Goal: Use online tool/utility: Utilize a website feature to perform a specific function

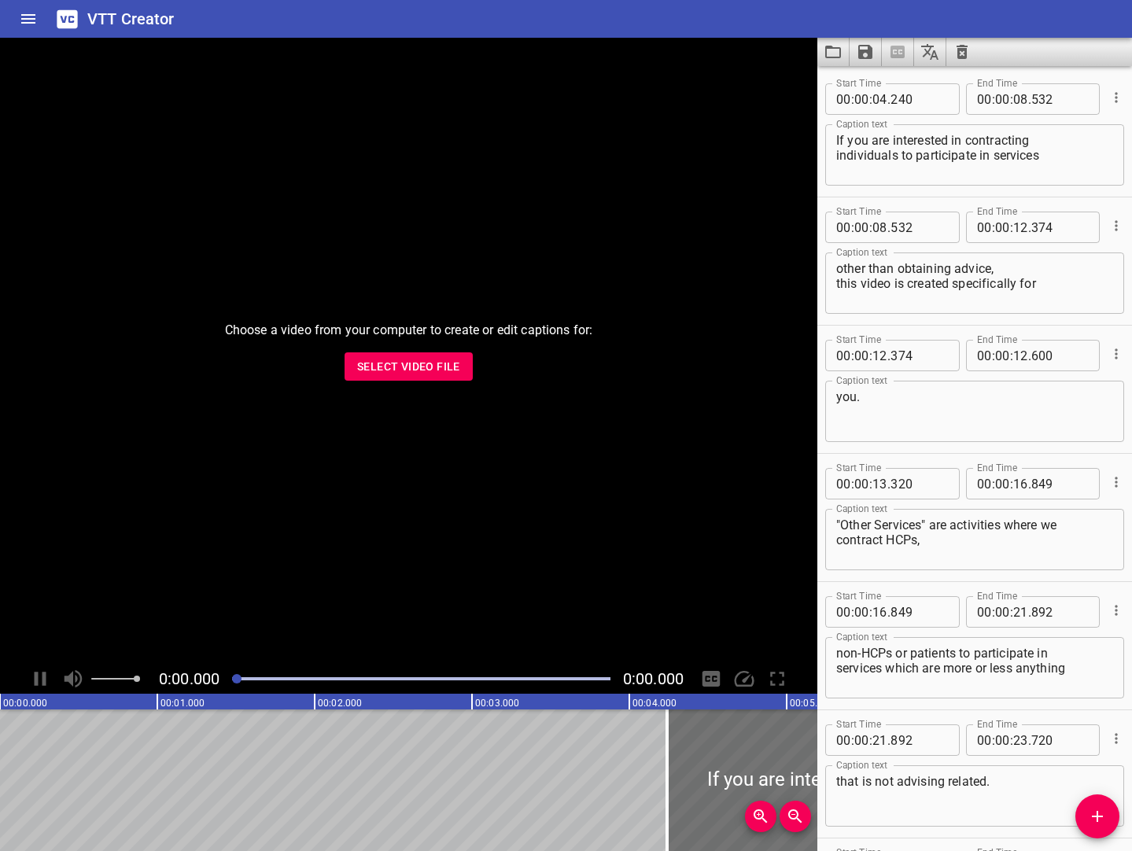
scroll to position [6599, 0]
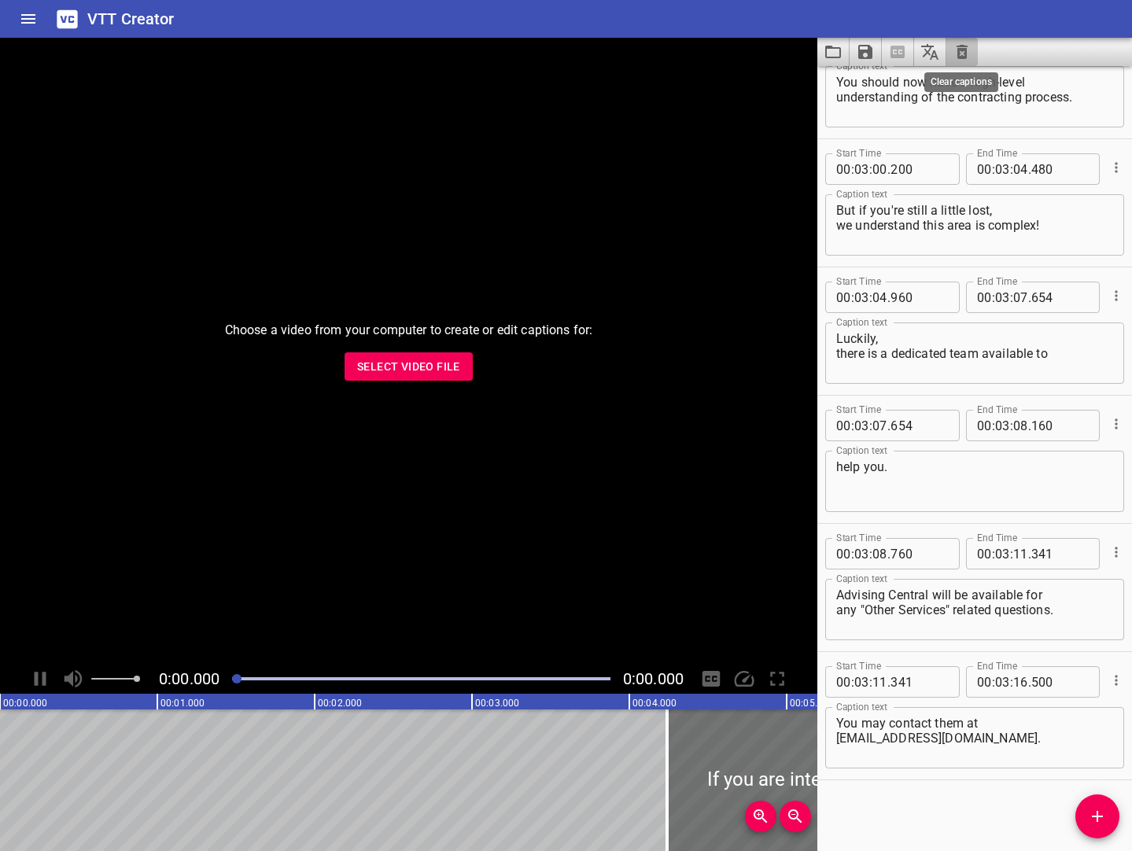
click at [966, 49] on div at bounding box center [974, 52] width 315 height 28
click at [965, 54] on icon "Clear captions" at bounding box center [962, 52] width 11 height 14
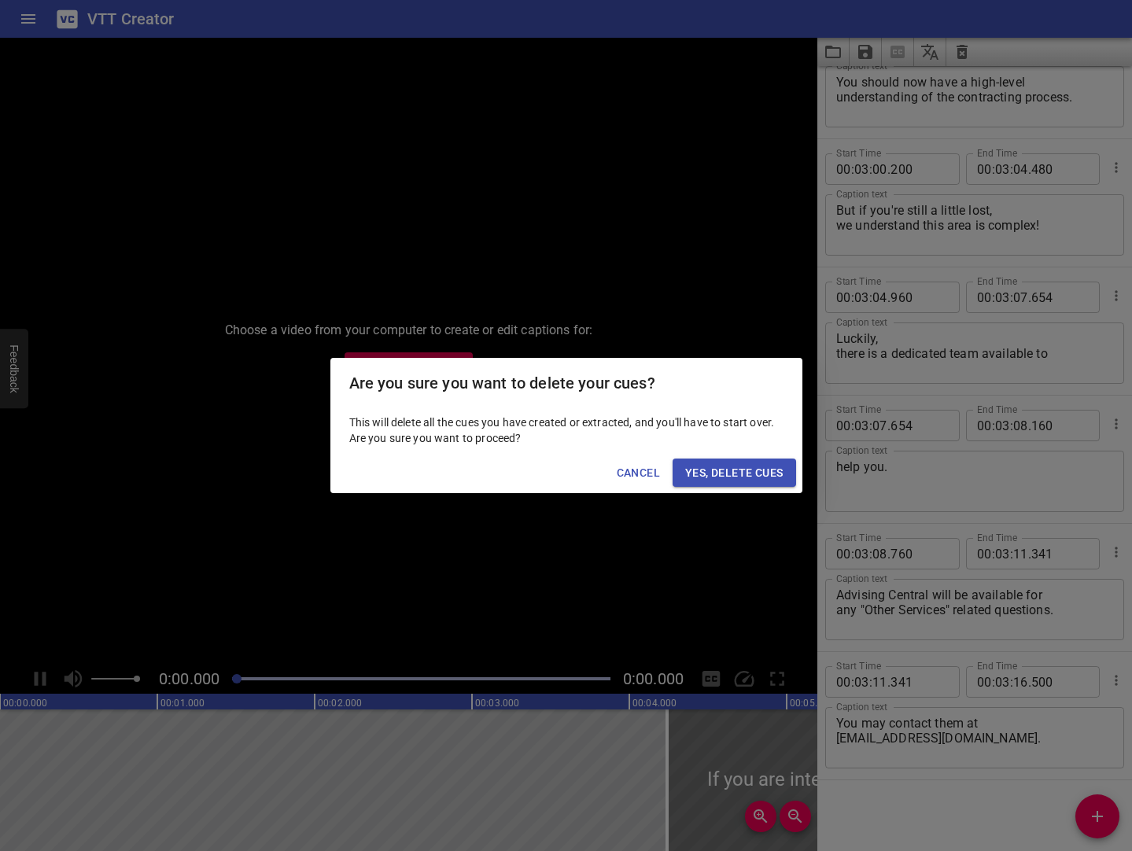
click at [764, 463] on span "Yes, Delete Cues" at bounding box center [734, 473] width 98 height 20
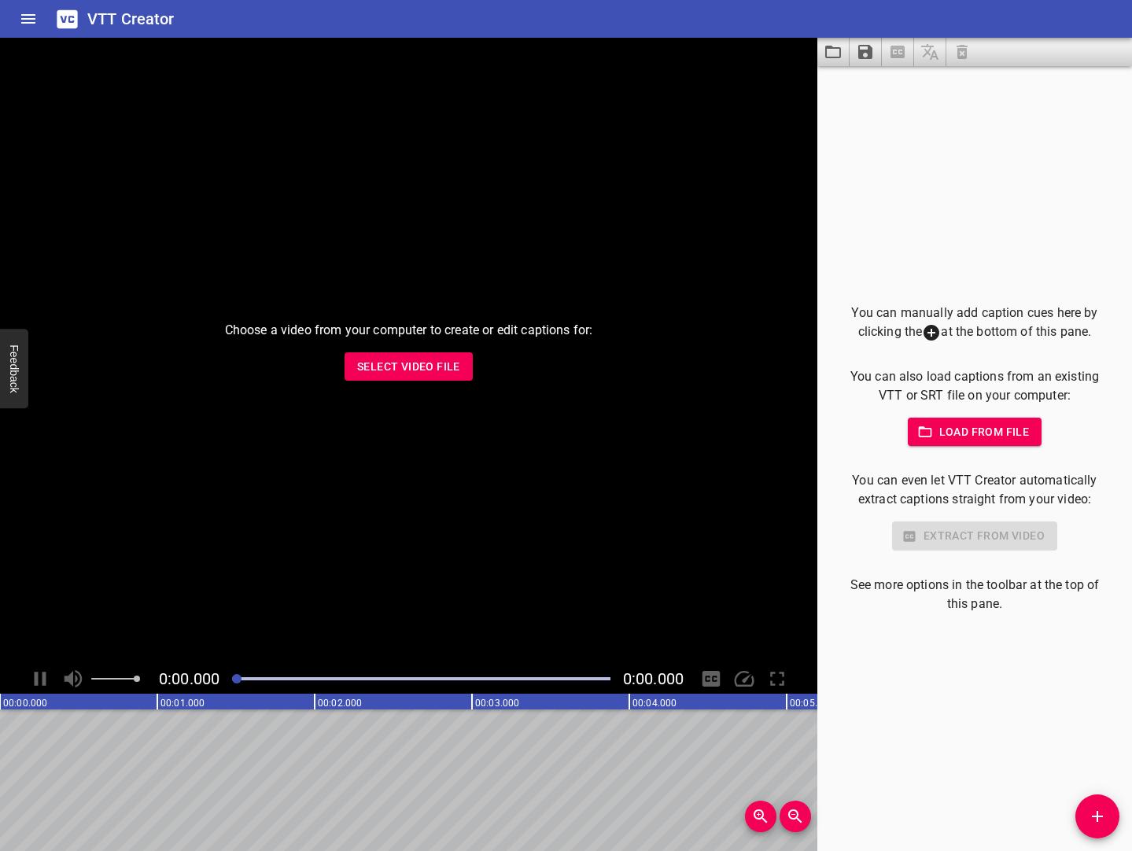
click at [959, 430] on span "Load from file" at bounding box center [975, 432] width 109 height 20
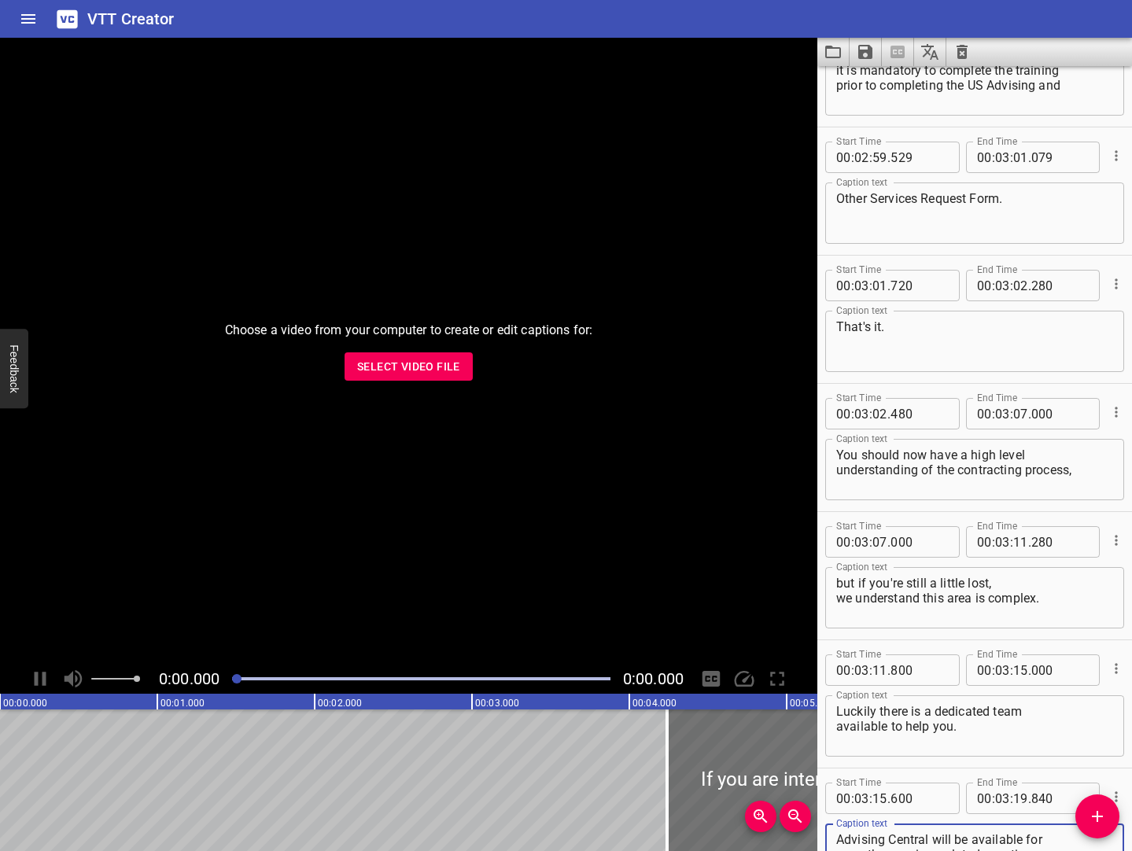
scroll to position [6342, 0]
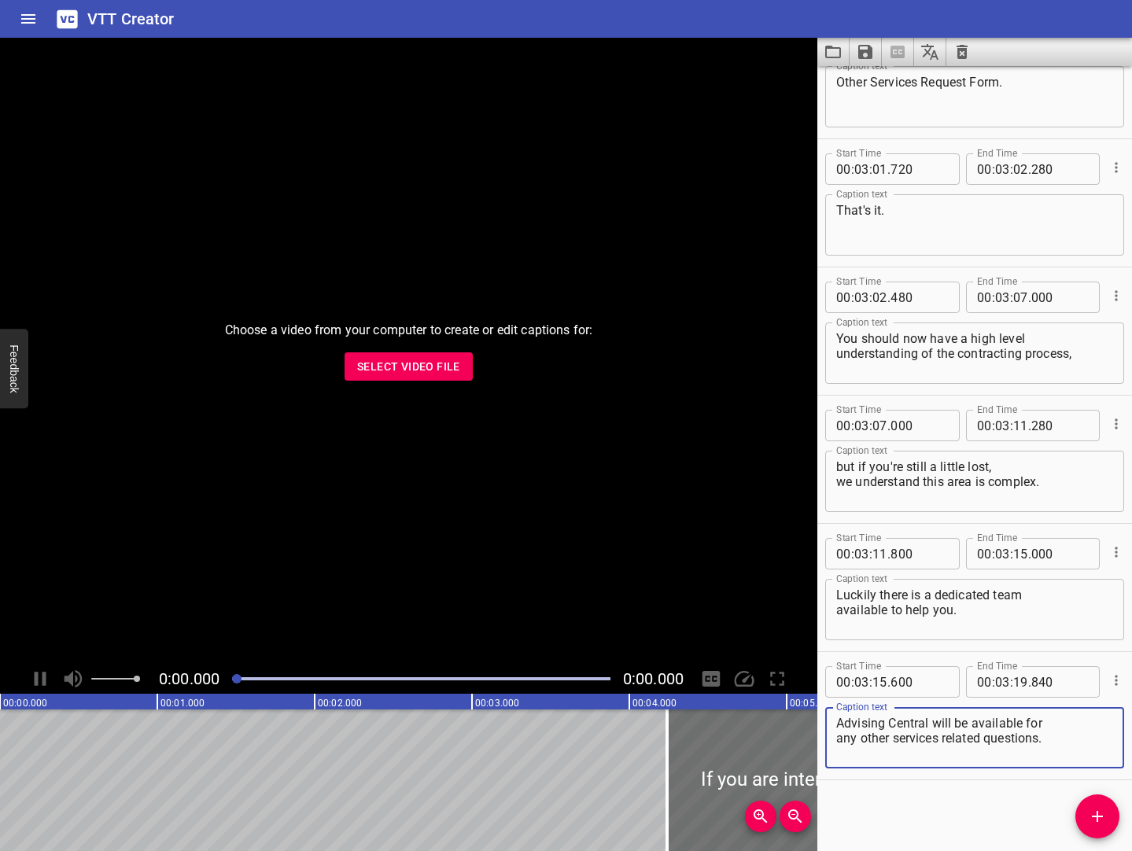
click at [1018, 773] on div "Start Time 00 : 03 : 15 . 600 Start Time End Time 00 : 03 : 19 . 840 End Time C…" at bounding box center [974, 715] width 315 height 127
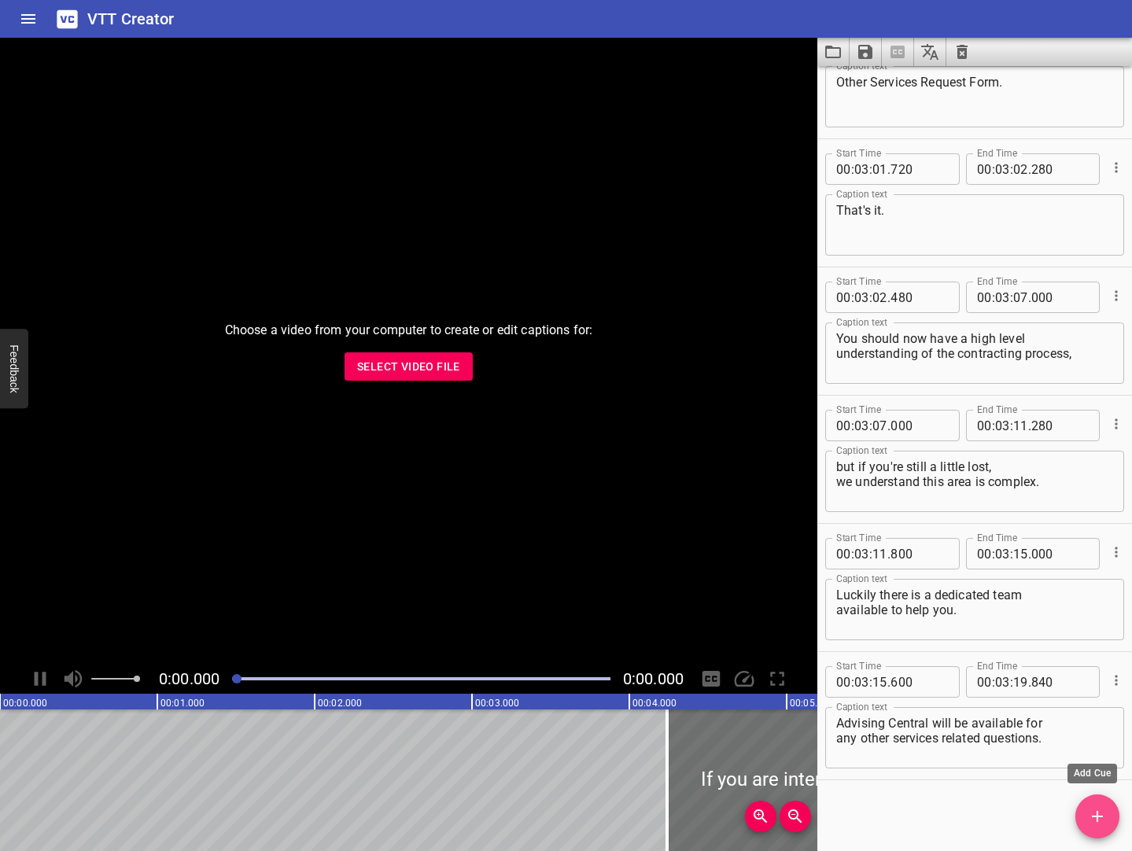
click at [1097, 819] on icon "Add Cue" at bounding box center [1097, 816] width 19 height 19
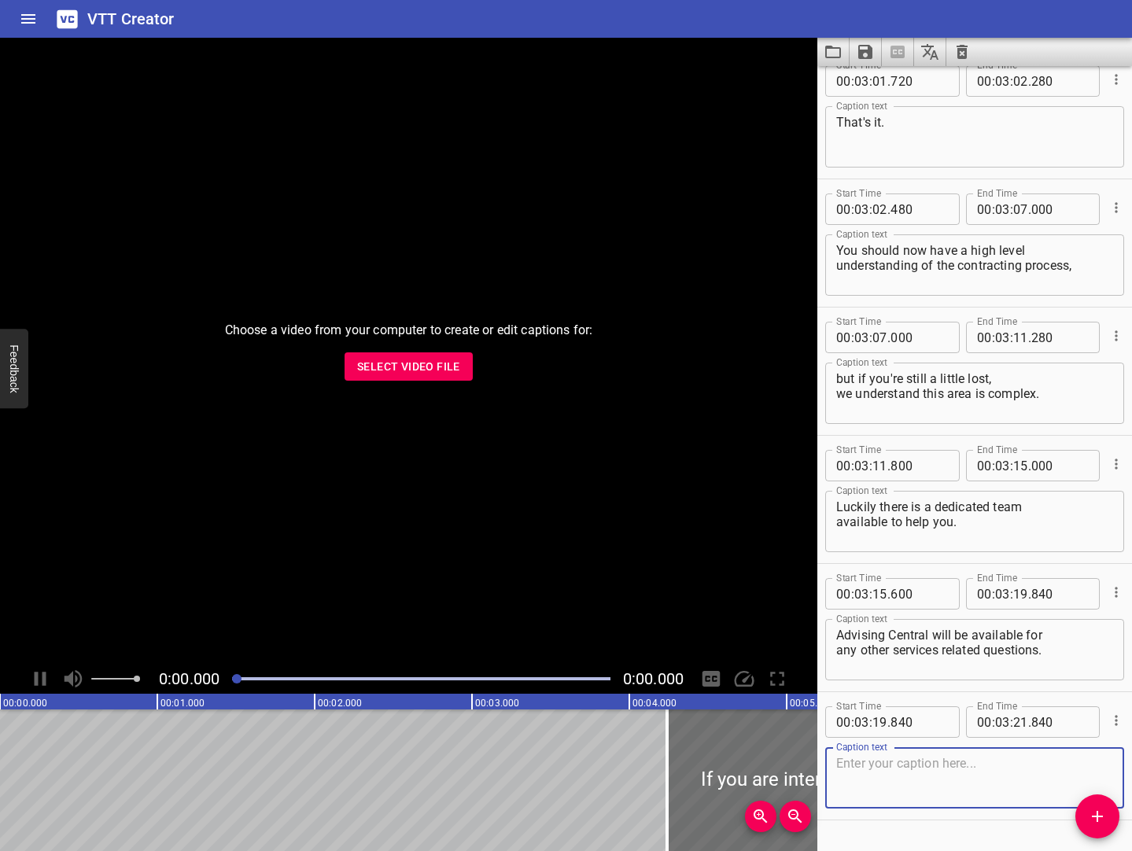
scroll to position [6435, 0]
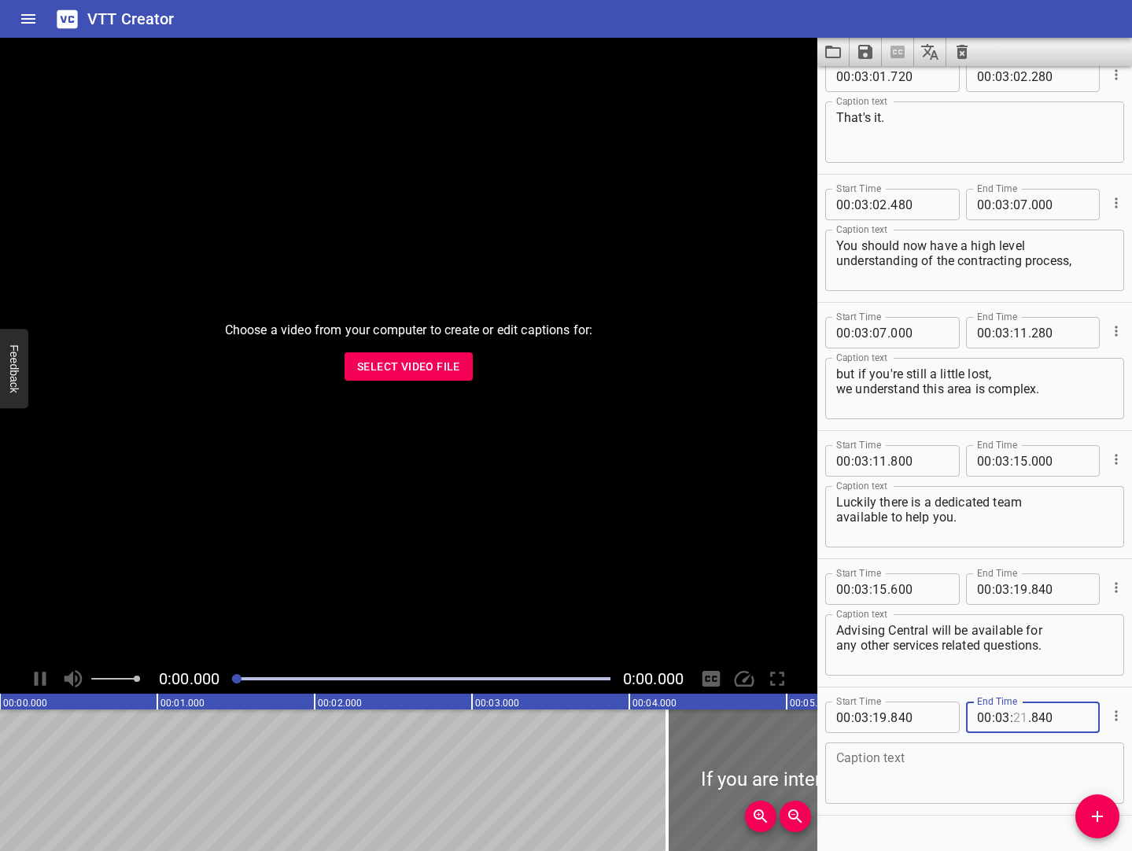
click at [1018, 715] on input "number" at bounding box center [1020, 717] width 15 height 31
type input "25"
type input "000"
click at [880, 757] on textarea at bounding box center [974, 773] width 277 height 45
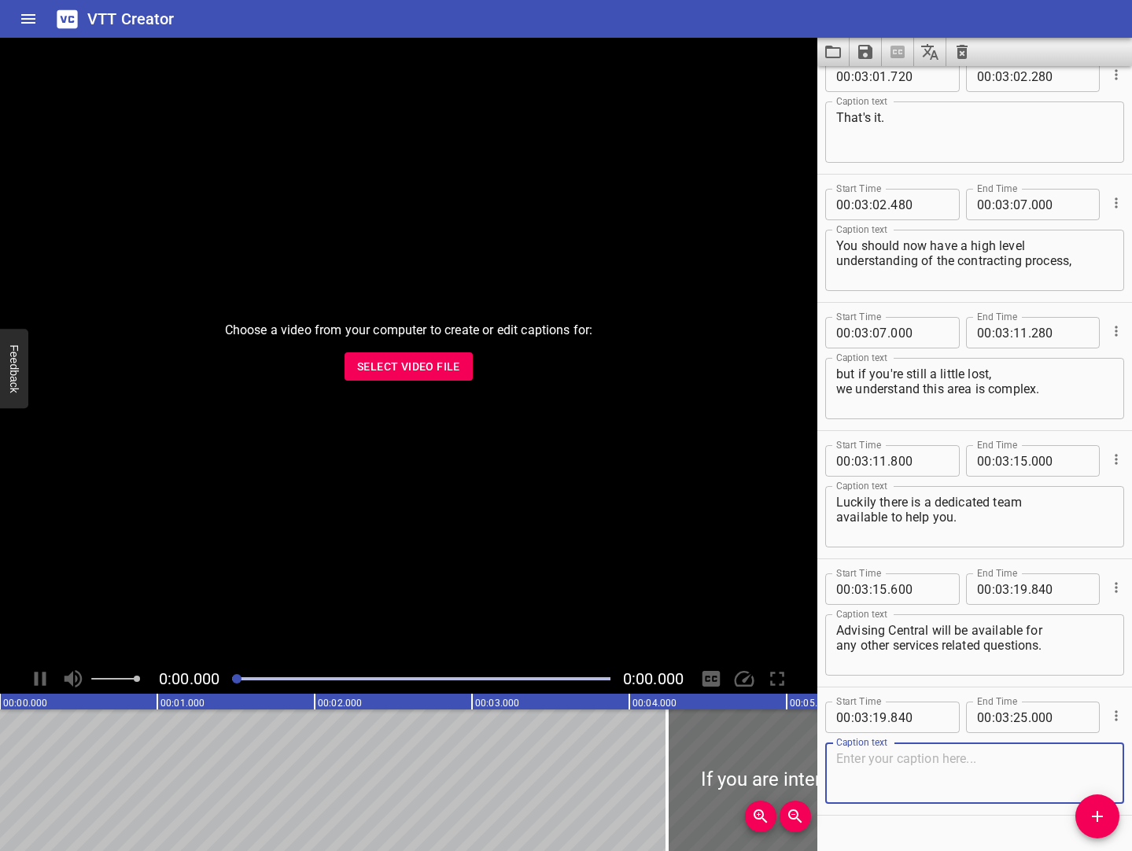
paste textarea "You may contact them at [EMAIL_ADDRESS][DOMAIN_NAME]."
type textarea "You may contact them at [EMAIL_ADDRESS][DOMAIN_NAME]."
click at [986, 818] on div "Start Time 00 : 00 : 04 . 240 Start Time End Time 00 : 00 : 08 . 450 End Time C…" at bounding box center [974, 458] width 315 height 785
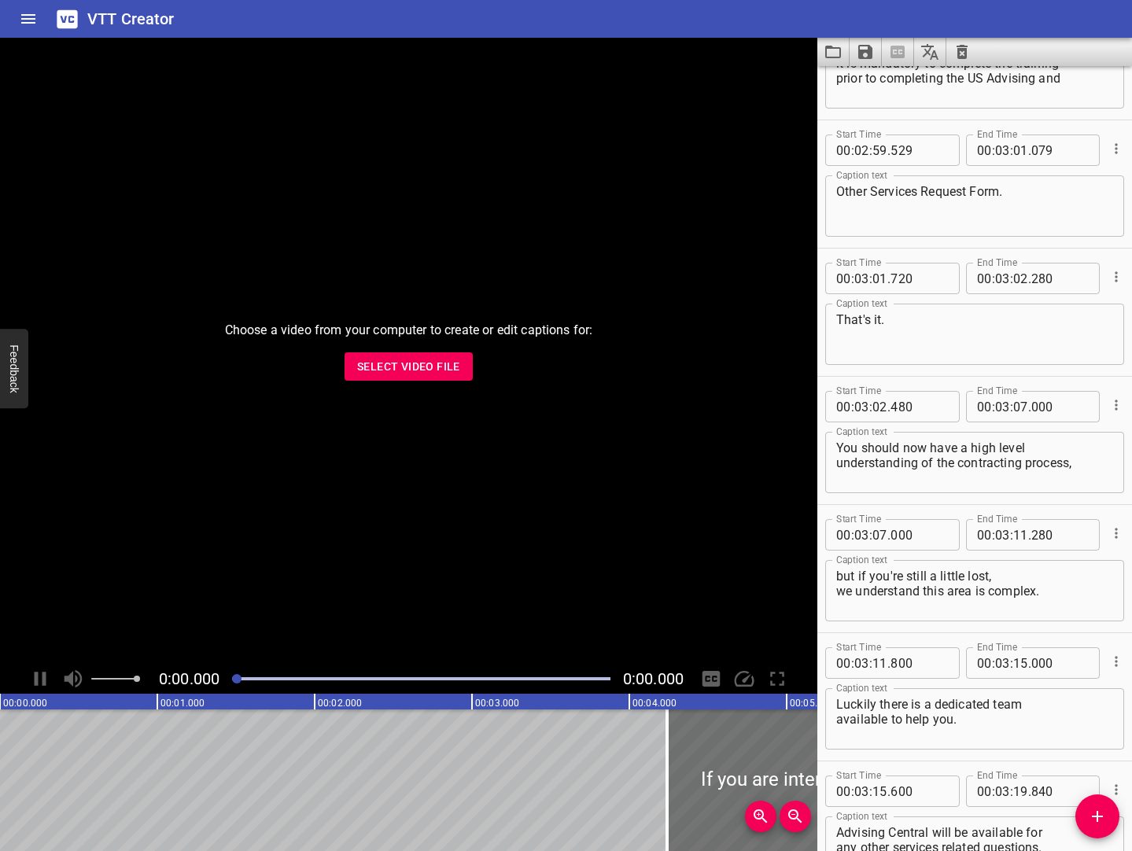
scroll to position [6470, 0]
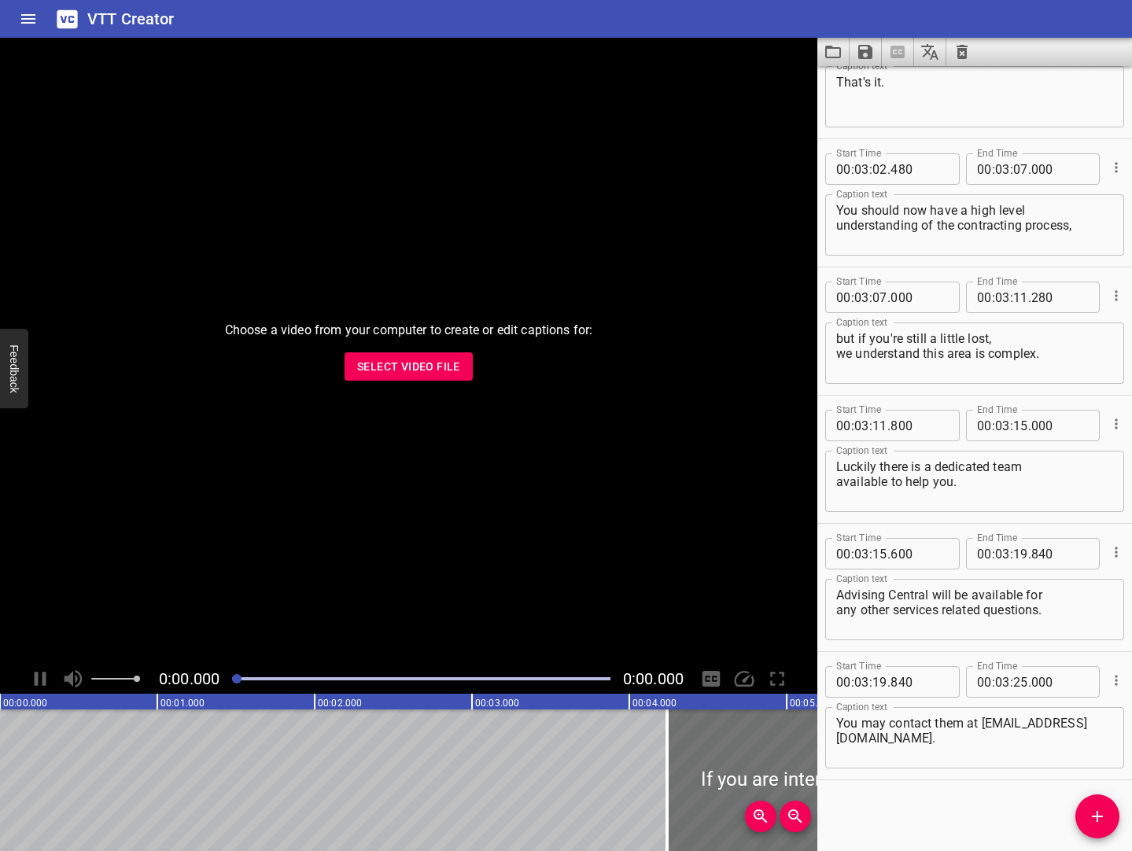
click at [866, 54] on icon "Save captions to file" at bounding box center [865, 51] width 19 height 19
click at [920, 87] on li "Save to VTT file" at bounding box center [908, 86] width 116 height 28
